Goal: Transaction & Acquisition: Register for event/course

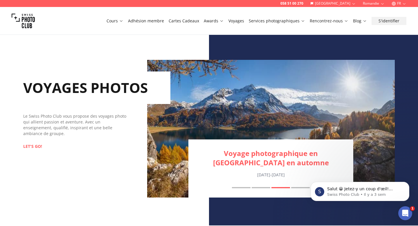
scroll to position [541, 0]
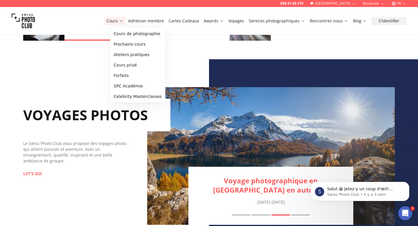
click at [120, 20] on link "Cours" at bounding box center [114, 21] width 17 height 6
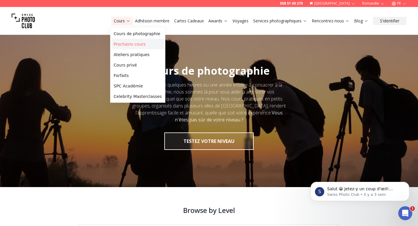
click at [129, 44] on link "Prochains cours" at bounding box center [137, 44] width 53 height 10
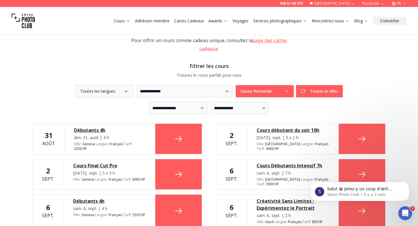
scroll to position [42, 0]
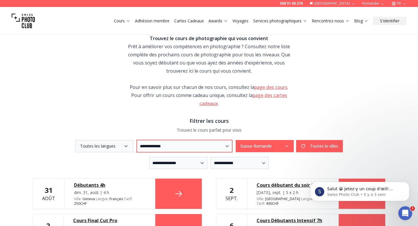
click at [159, 145] on select "**********" at bounding box center [184, 146] width 95 height 12
select select "***"
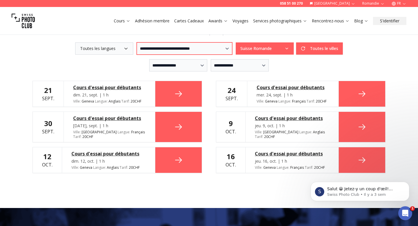
scroll to position [94, 0]
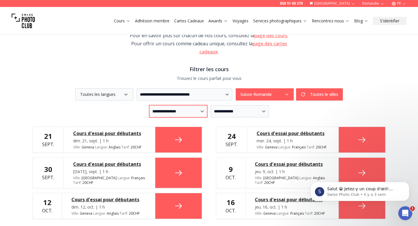
click at [194, 109] on select "**********" at bounding box center [178, 111] width 58 height 12
select select "*"
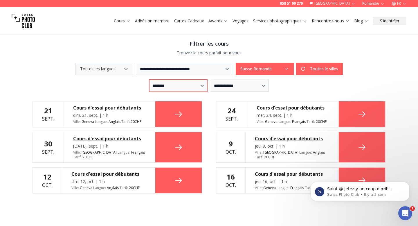
scroll to position [122, 0]
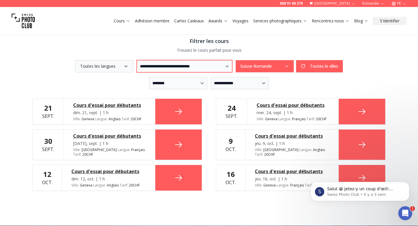
click at [200, 69] on select "**********" at bounding box center [184, 66] width 95 height 12
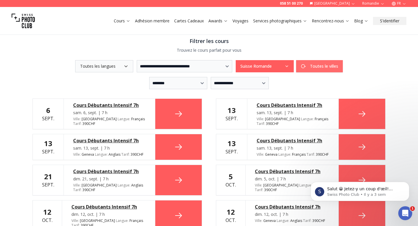
click at [314, 64] on button "Toutes le villes" at bounding box center [319, 66] width 47 height 12
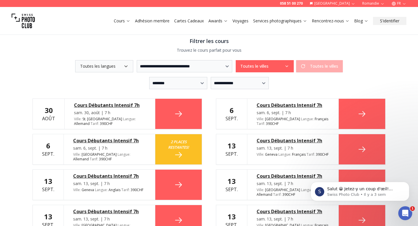
click at [325, 71] on div "Toutes le villes Toutes le villes" at bounding box center [289, 66] width 107 height 12
click at [325, 68] on div "Toutes le villes Toutes le villes" at bounding box center [289, 66] width 107 height 12
click at [294, 63] on button "Toutes le villes" at bounding box center [265, 66] width 58 height 12
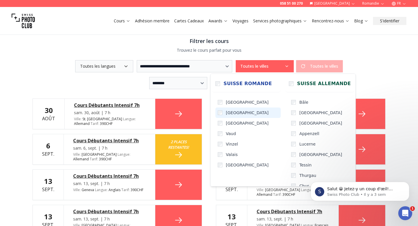
click at [228, 114] on span "[GEOGRAPHIC_DATA]" at bounding box center [247, 113] width 43 height 6
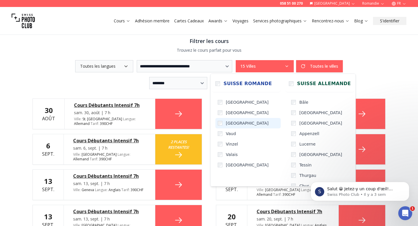
click at [228, 122] on span "[GEOGRAPHIC_DATA]" at bounding box center [247, 123] width 43 height 6
click at [228, 132] on span "Vaud" at bounding box center [231, 134] width 10 height 6
click at [228, 142] on span "Vinzel" at bounding box center [232, 144] width 12 height 6
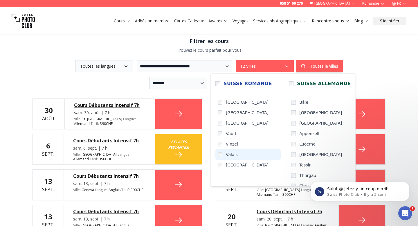
click at [228, 159] on label "Valais" at bounding box center [247, 154] width 65 height 10
click at [228, 165] on span "[GEOGRAPHIC_DATA]" at bounding box center [247, 165] width 43 height 6
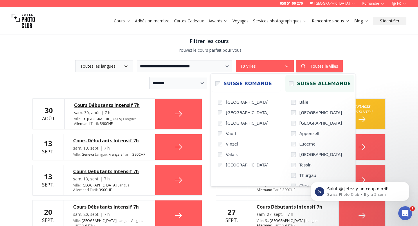
click at [285, 87] on label "Suisse Allemande" at bounding box center [319, 83] width 69 height 17
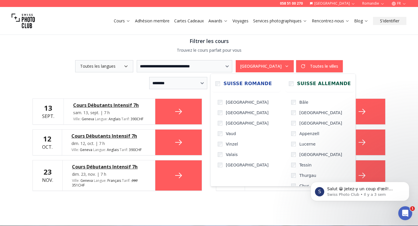
click at [390, 68] on div "**********" at bounding box center [208, 66] width 371 height 320
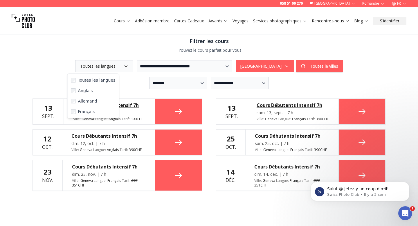
click at [111, 68] on button "Toutes les langues" at bounding box center [104, 66] width 58 height 12
click at [97, 111] on label "Français" at bounding box center [93, 111] width 49 height 10
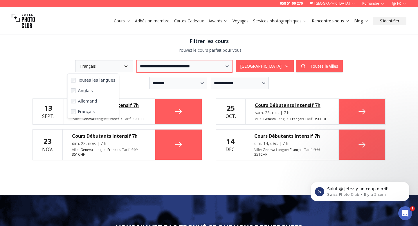
click at [232, 65] on select "**********" at bounding box center [184, 66] width 95 height 12
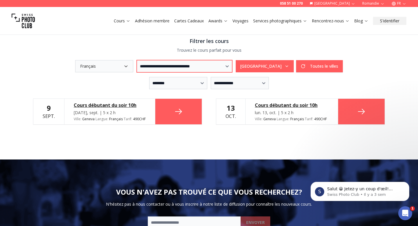
click at [232, 65] on select "**********" at bounding box center [184, 66] width 95 height 12
select select "***"
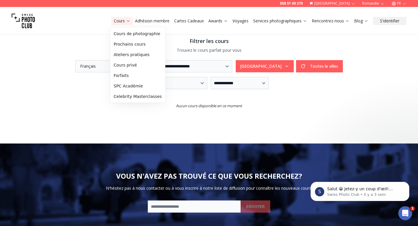
click at [118, 21] on link "Cours" at bounding box center [122, 21] width 17 height 6
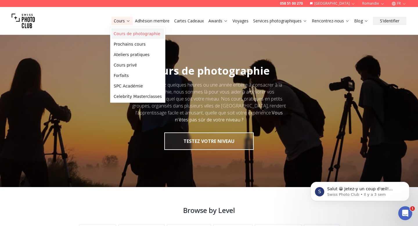
click at [121, 37] on link "Cours de photographie" at bounding box center [137, 33] width 53 height 10
click at [122, 35] on link "Cours de photographie" at bounding box center [137, 33] width 53 height 10
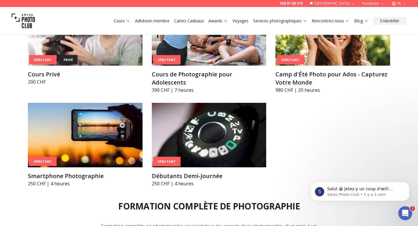
scroll to position [440, 0]
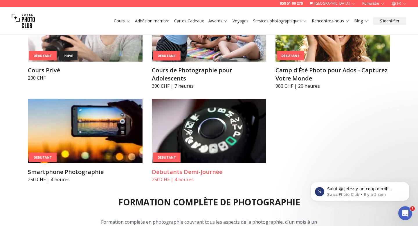
click at [195, 169] on h3 "Débutants Demi-Journée" at bounding box center [209, 172] width 115 height 8
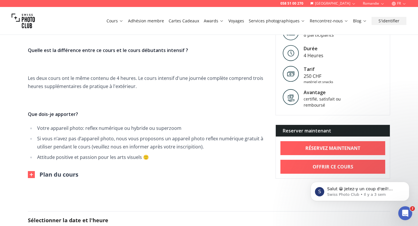
scroll to position [193, 0]
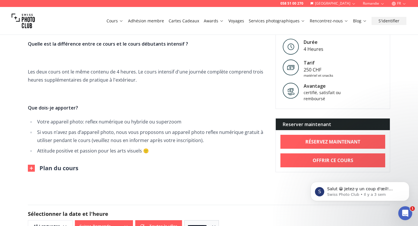
click at [72, 170] on button "Plan du cours" at bounding box center [53, 168] width 50 height 8
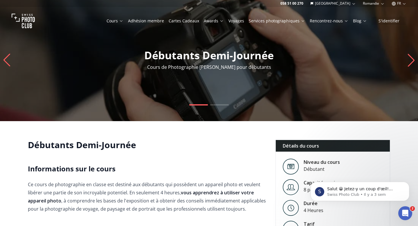
scroll to position [0, 0]
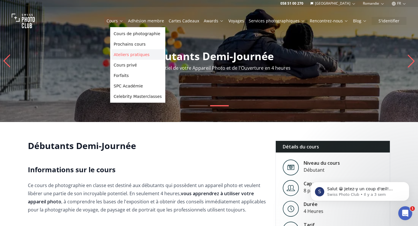
click at [132, 55] on link "Ateliers pratiques" at bounding box center [137, 54] width 53 height 10
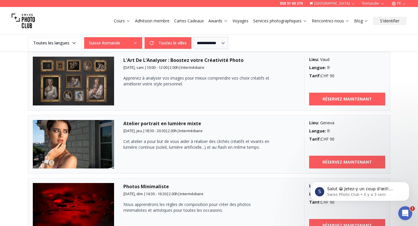
scroll to position [681, 0]
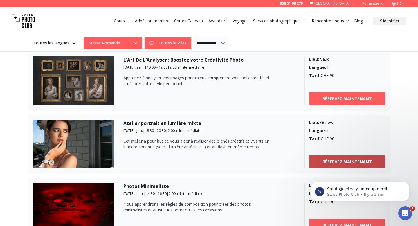
click at [322, 160] on link "RÉSERVEZ MAINTENANT" at bounding box center [347, 161] width 76 height 13
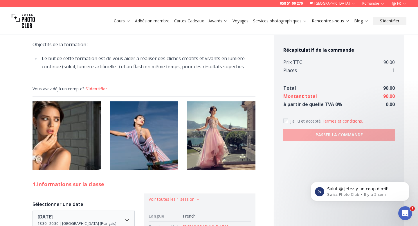
scroll to position [222, 0]
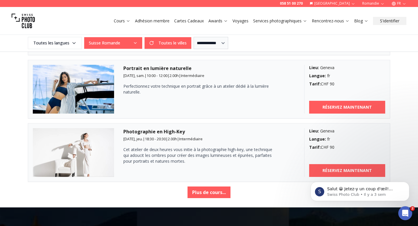
scroll to position [990, 0]
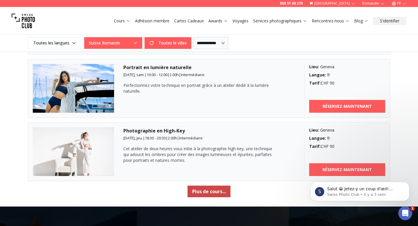
click at [199, 190] on button "Plus de cours..." at bounding box center [208, 191] width 43 height 12
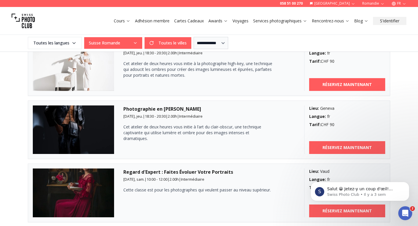
scroll to position [1087, 0]
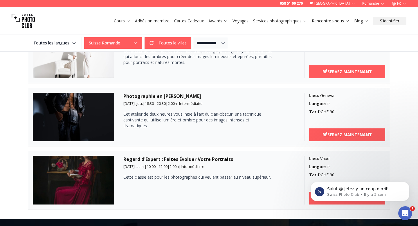
click at [95, 110] on img at bounding box center [73, 117] width 81 height 49
click at [152, 117] on p "Cet atelier de deux heures vous initie à l’art du clair-obscur, une technique c…" at bounding box center [198, 119] width 151 height 17
click at [151, 95] on h3 "Photographie en [PERSON_NAME]" at bounding box center [208, 96] width 171 height 7
click at [341, 133] on b "RÉSERVEZ MAINTENANT" at bounding box center [346, 135] width 49 height 6
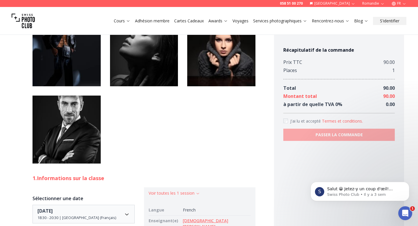
scroll to position [496, 0]
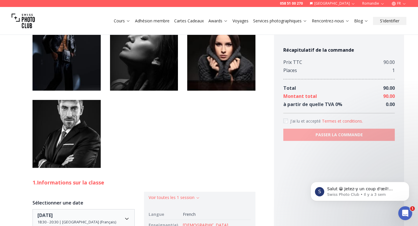
drag, startPoint x: 141, startPoint y: 88, endPoint x: 43, endPoint y: 91, distance: 97.8
copy li "Objectif avec une ouverture large (f/1.8 à f/2.8"
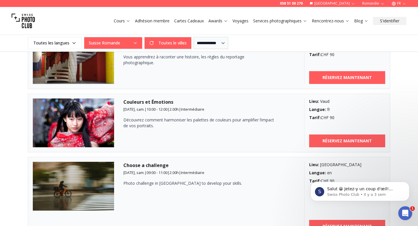
scroll to position [379, 0]
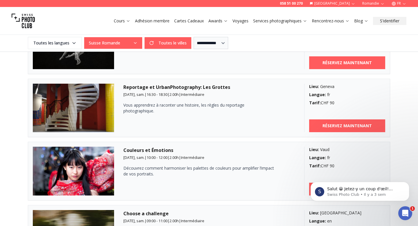
click at [108, 95] on img at bounding box center [73, 108] width 81 height 49
click at [360, 131] on link "RÉSERVEZ MAINTENANT" at bounding box center [347, 125] width 76 height 13
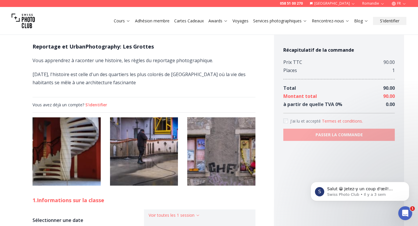
scroll to position [130, 0]
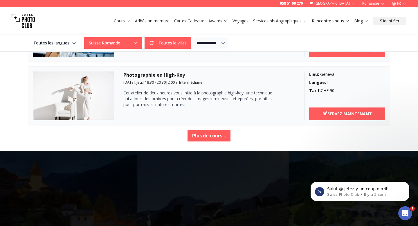
scroll to position [1108, 0]
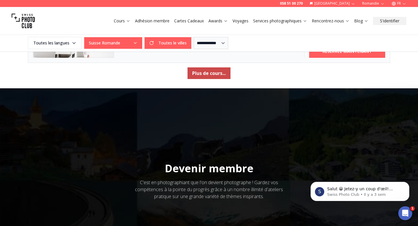
click at [203, 72] on button "Plus de cours..." at bounding box center [208, 73] width 43 height 12
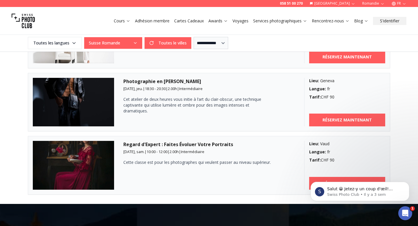
scroll to position [1102, 0]
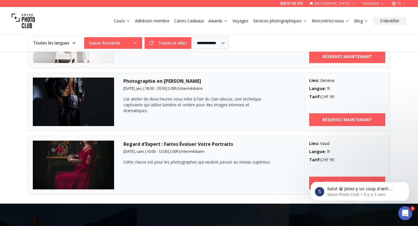
click at [101, 153] on img at bounding box center [73, 164] width 81 height 49
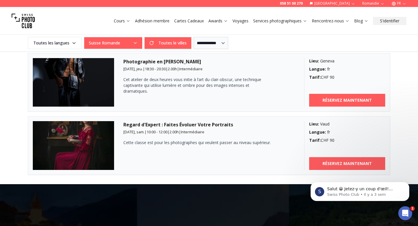
scroll to position [1145, 0]
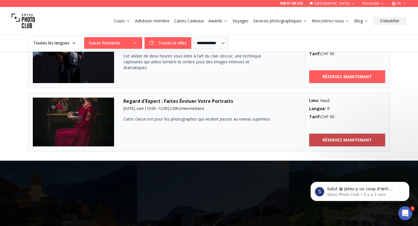
click at [340, 139] on b "RÉSERVEZ MAINTENANT" at bounding box center [346, 140] width 49 height 6
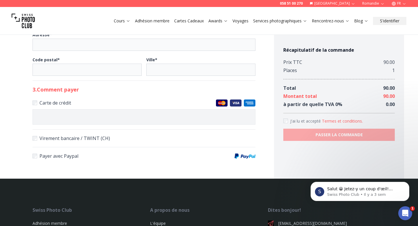
scroll to position [735, 0]
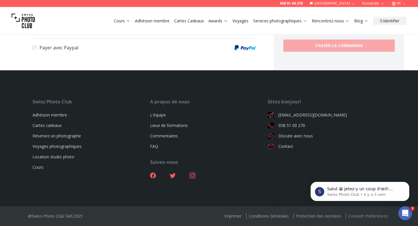
click at [19, 21] on img at bounding box center [23, 20] width 23 height 23
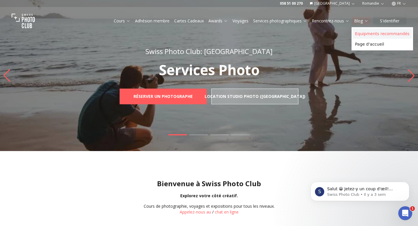
click at [365, 36] on link "Equipments recommandés" at bounding box center [381, 33] width 59 height 10
